Goal: Information Seeking & Learning: Learn about a topic

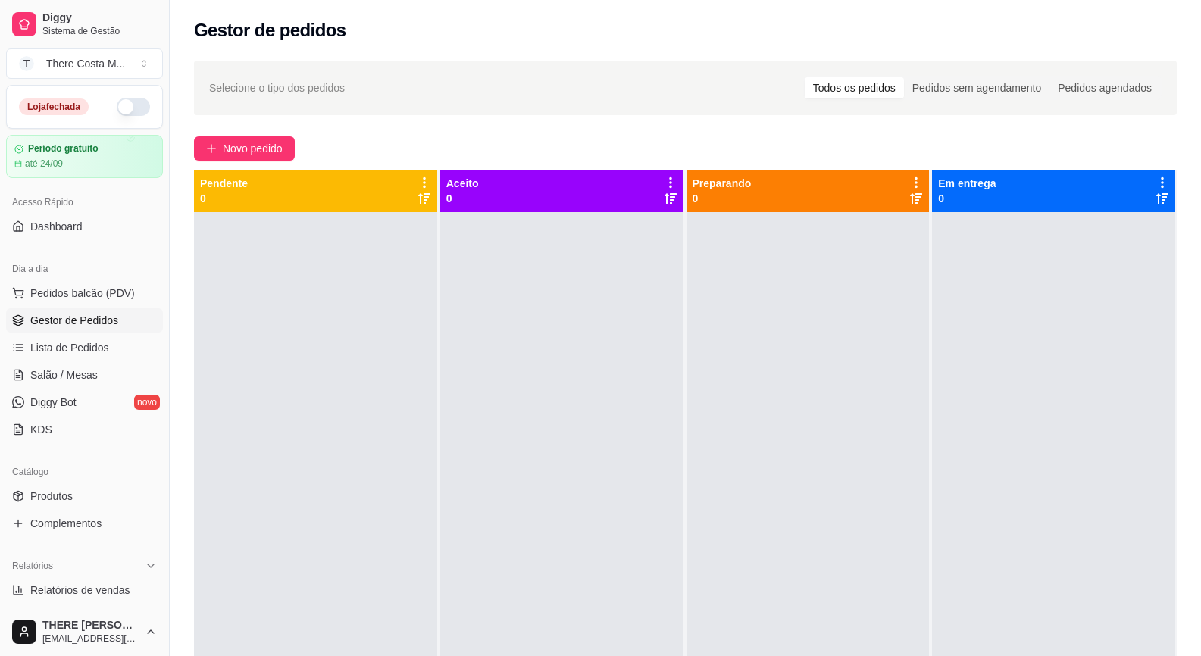
scroll to position [42, 0]
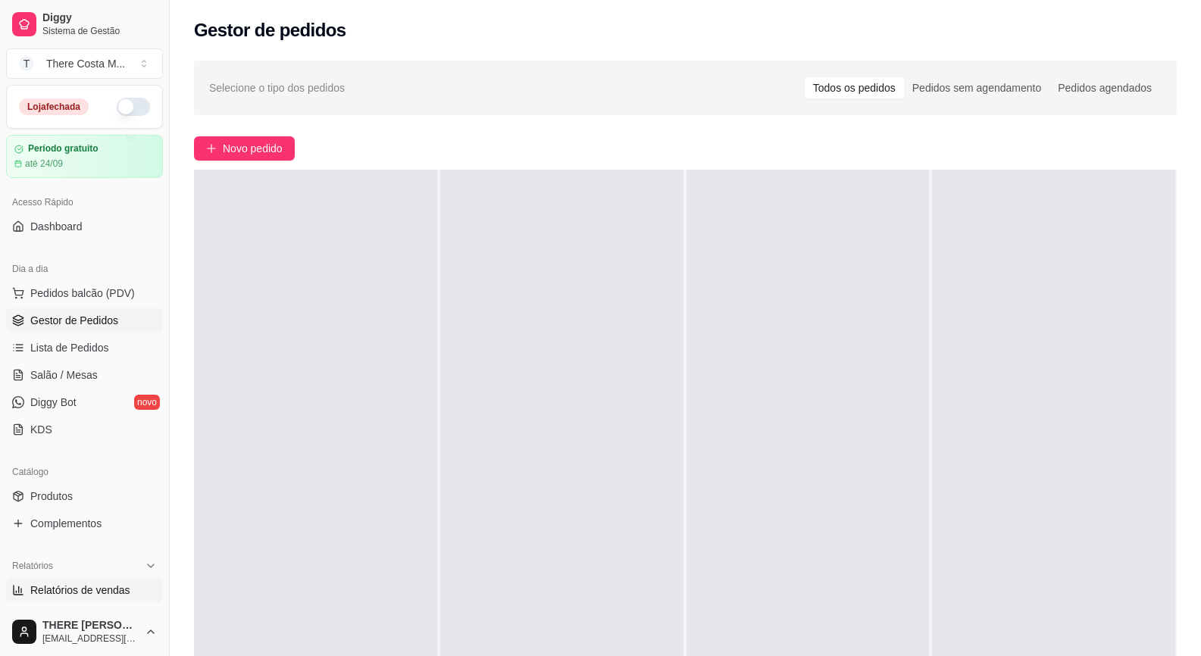
click at [115, 596] on span "Relatórios de vendas" at bounding box center [80, 590] width 100 height 15
select select "ALL"
select select "0"
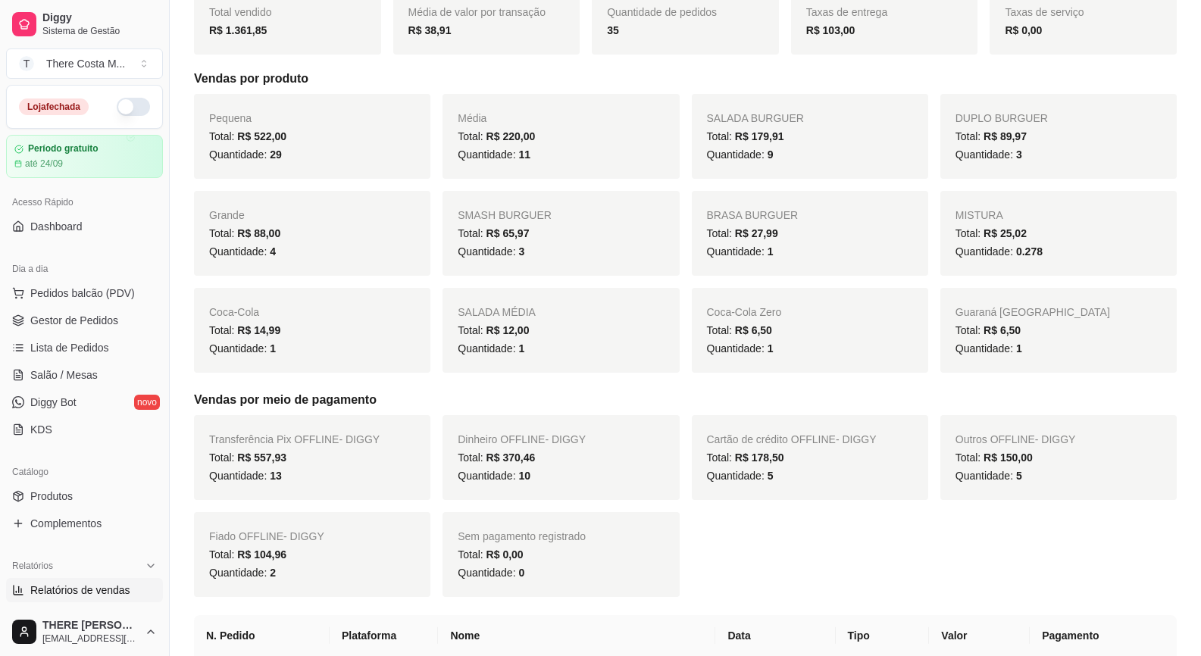
scroll to position [152, 0]
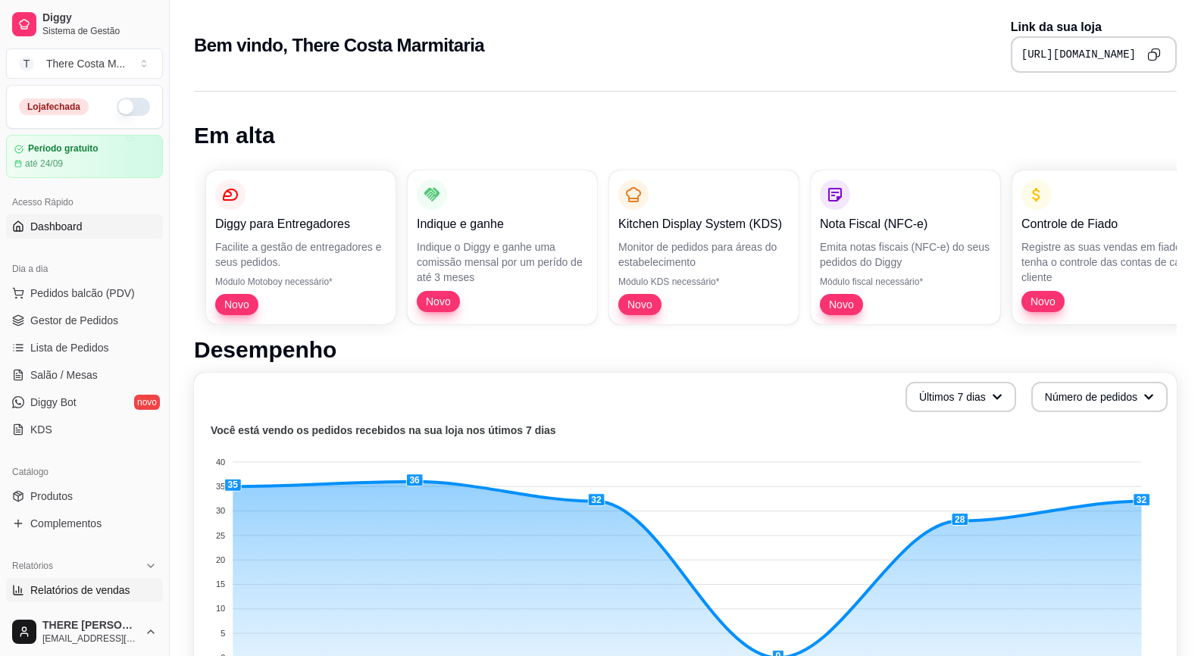
scroll to position [76, 0]
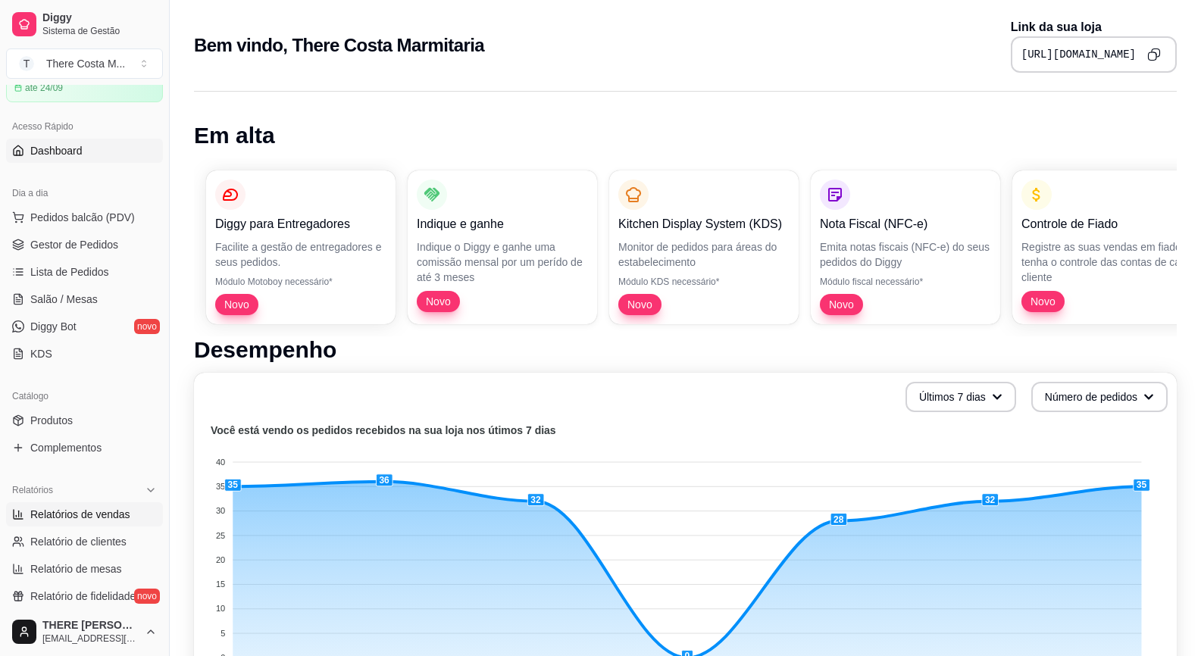
click at [110, 516] on span "Relatórios de vendas" at bounding box center [80, 514] width 100 height 15
select select "ALL"
select select "0"
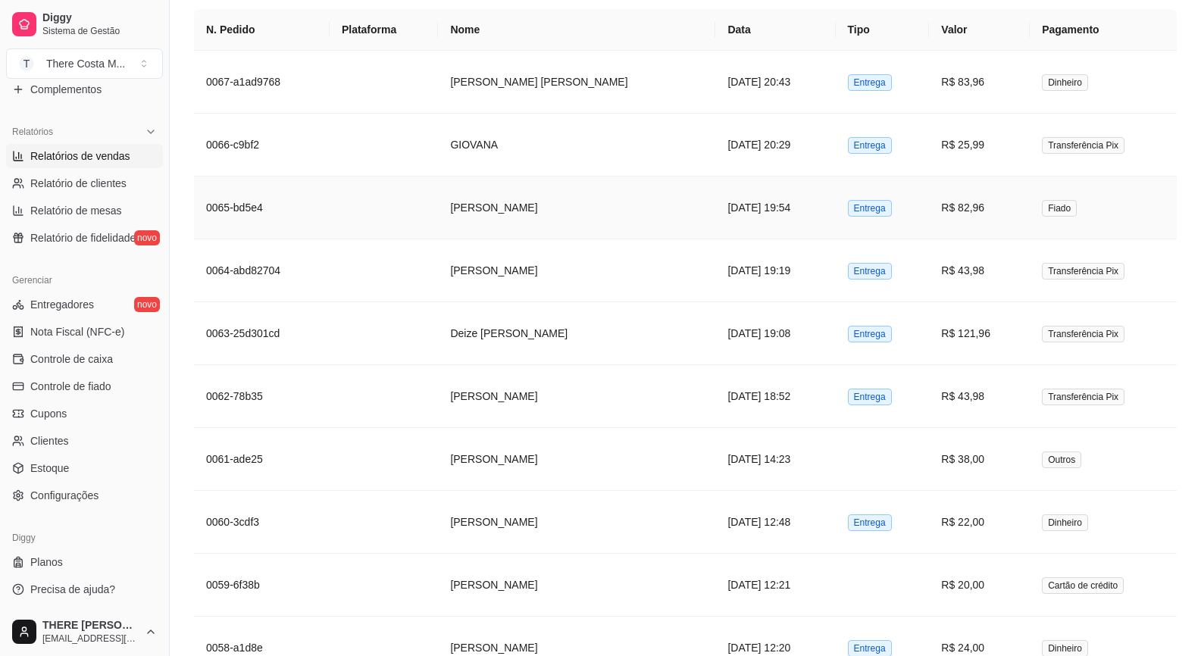
scroll to position [758, 0]
